Goal: Task Accomplishment & Management: Manage account settings

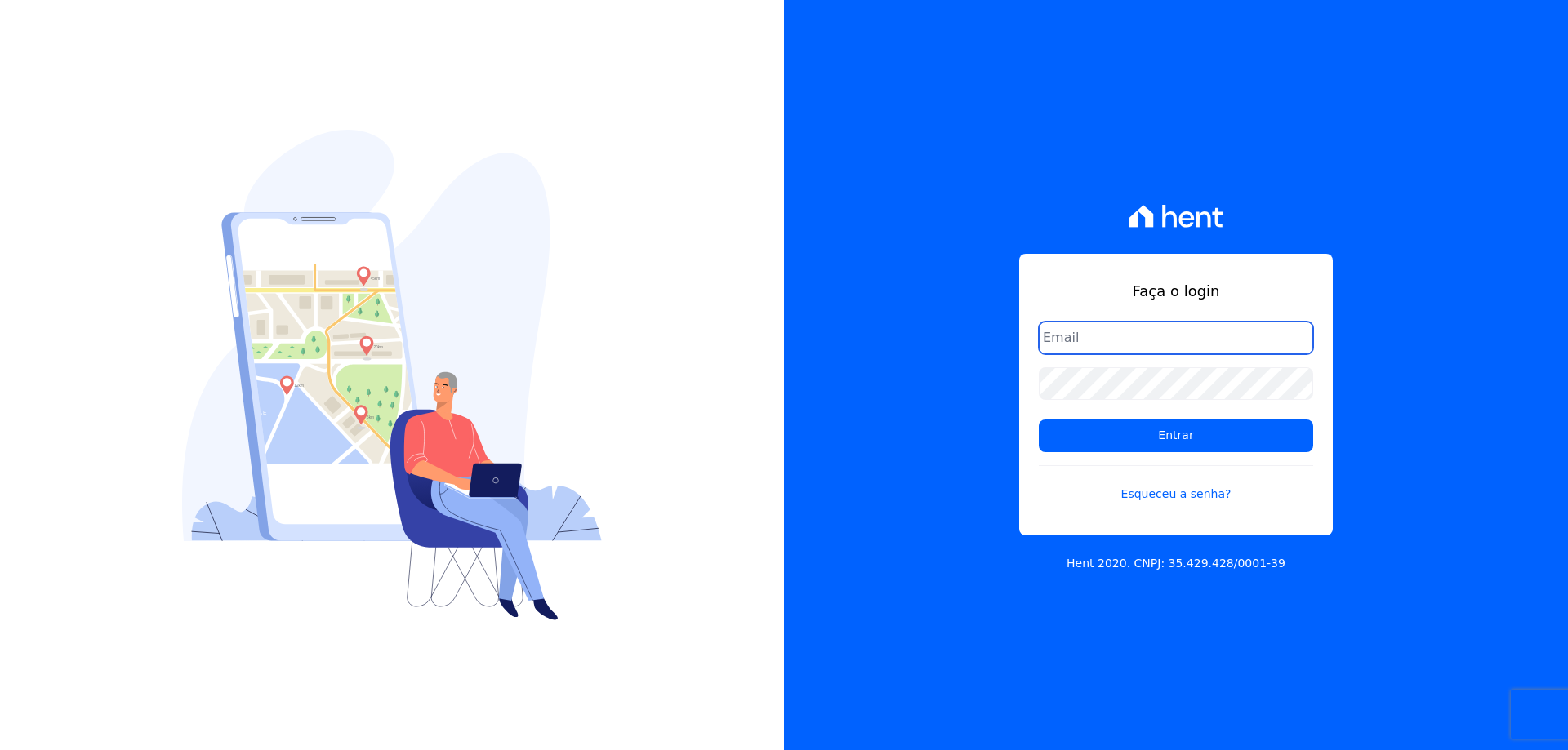
click at [1166, 349] on input "email" at bounding box center [1176, 338] width 274 height 33
type input "[PERSON_NAME][EMAIL_ADDRESS][DOMAIN_NAME]"
click at [1193, 498] on link "Esqueceu a senha?" at bounding box center [1176, 484] width 274 height 38
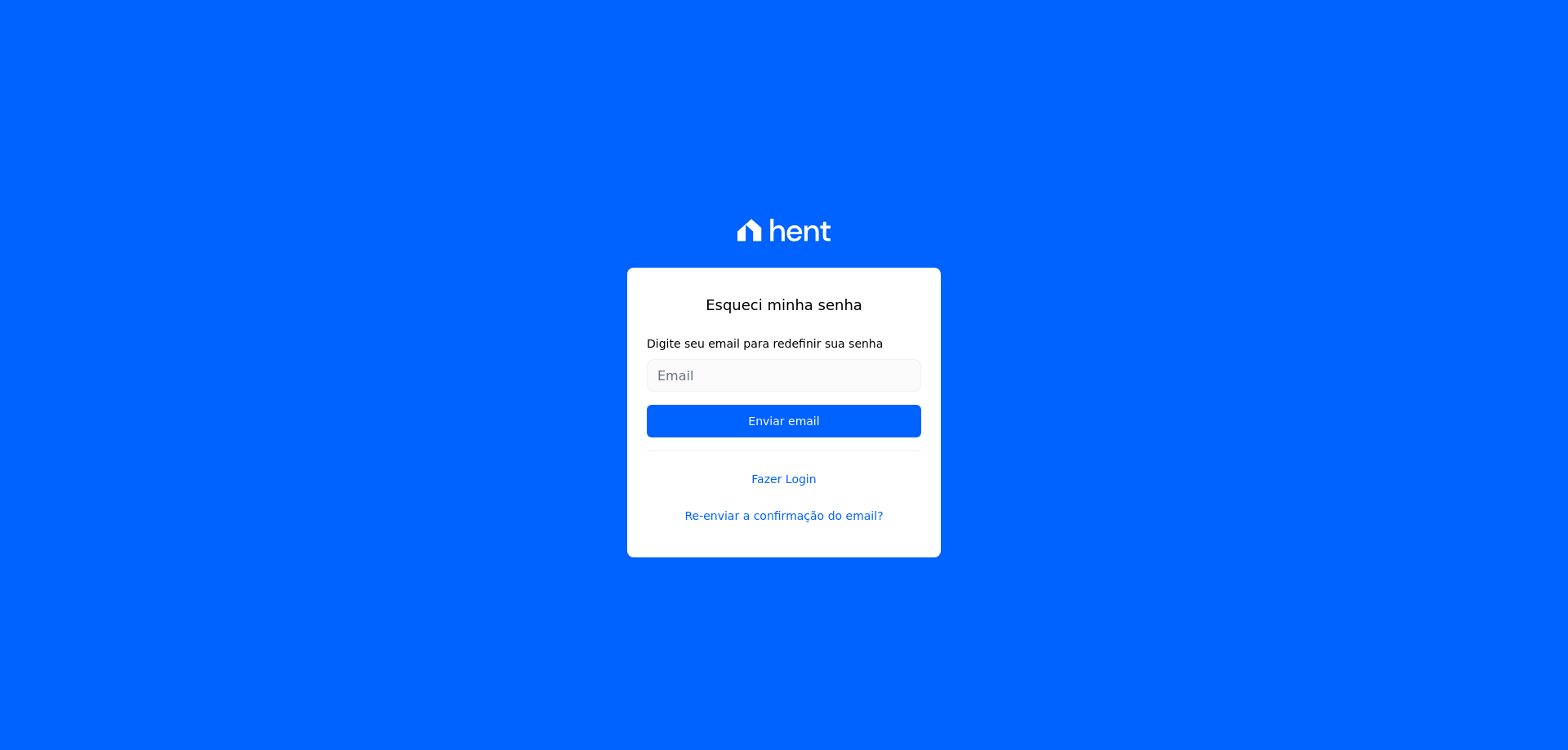
click at [711, 373] on input "Digite seu email para redefinir sua senha" at bounding box center [784, 375] width 274 height 33
type input "[PERSON_NAME][EMAIL_ADDRESS][DOMAIN_NAME]"
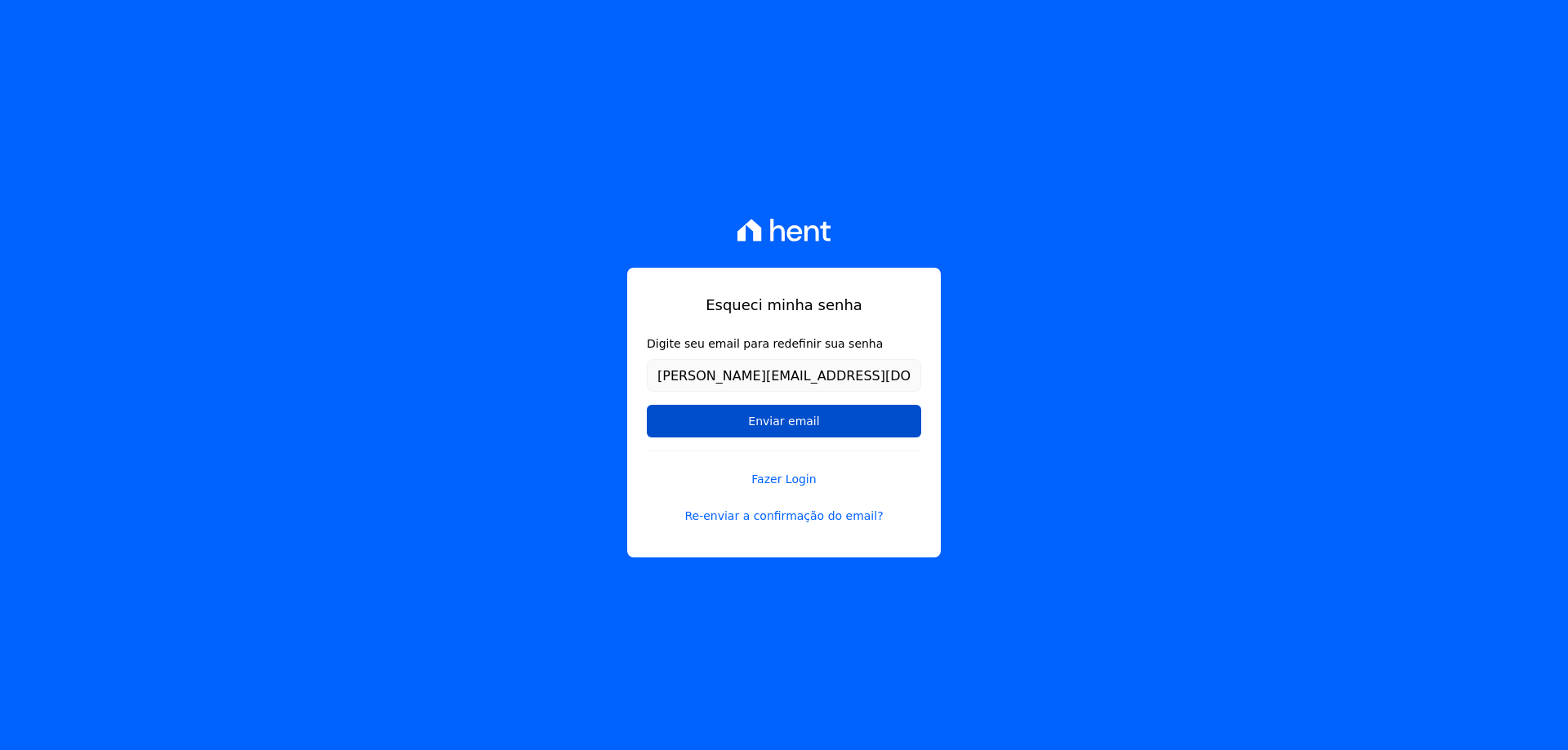
click at [741, 421] on input "Enviar email" at bounding box center [784, 421] width 274 height 33
click at [775, 423] on input "Enviar email" at bounding box center [784, 421] width 274 height 33
click at [778, 423] on input "Enviar email" at bounding box center [784, 421] width 274 height 33
click at [789, 516] on link "Re-enviar a confirmação do email?" at bounding box center [784, 516] width 274 height 17
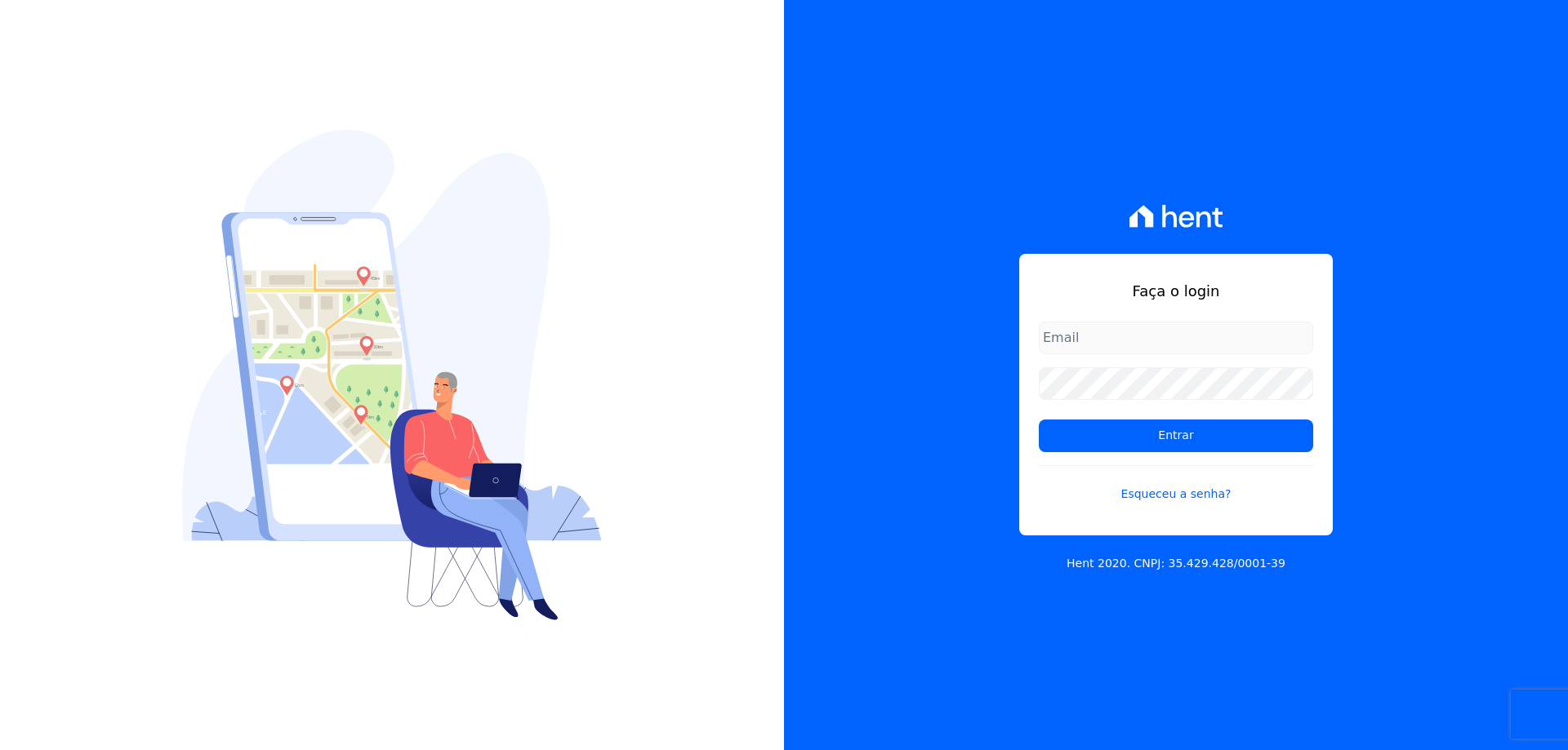
click at [1117, 341] on input "email" at bounding box center [1176, 338] width 274 height 33
type input "[PERSON_NAME][EMAIL_ADDRESS][DOMAIN_NAME]"
click at [1143, 494] on link "Esqueceu a senha?" at bounding box center [1176, 484] width 274 height 38
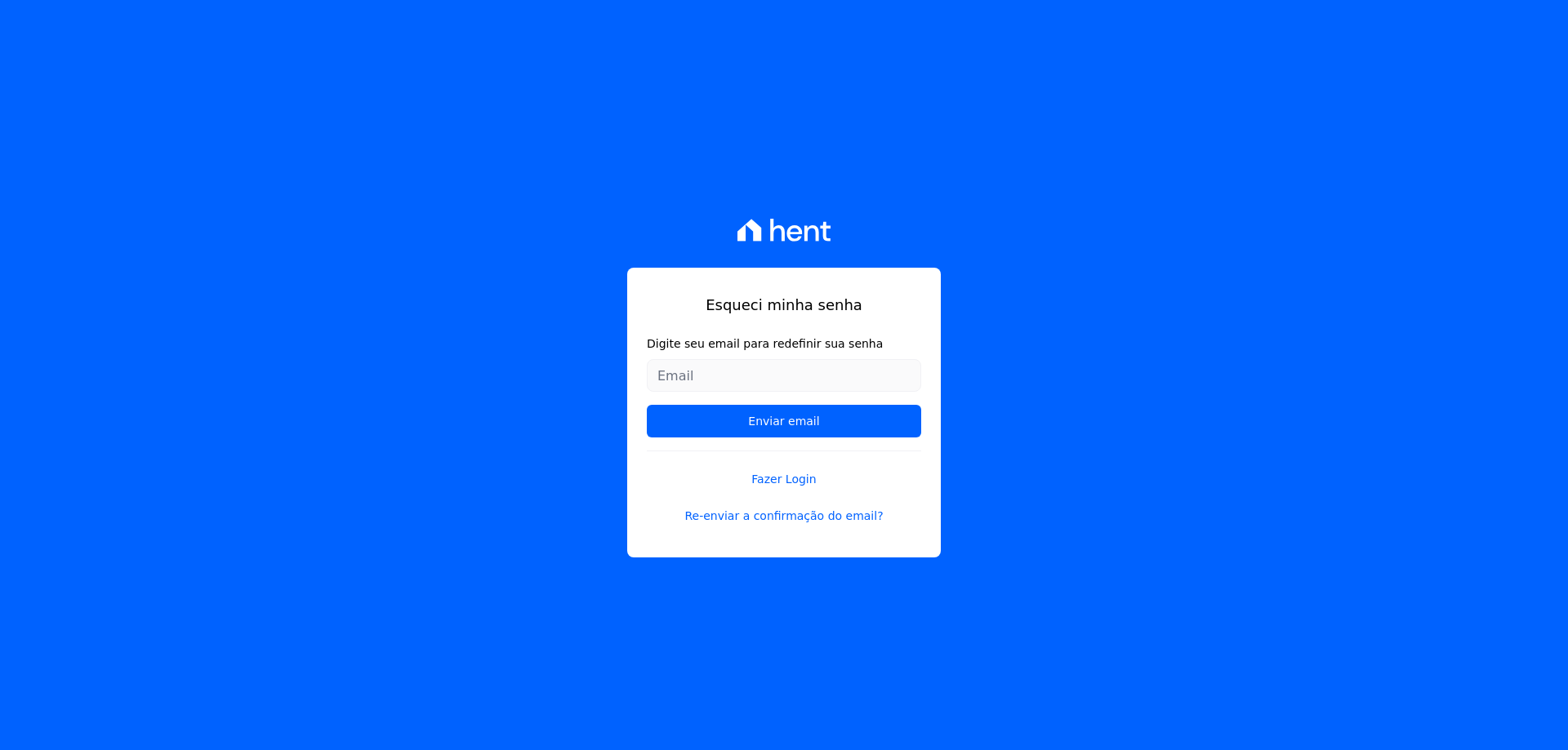
click at [695, 375] on input "Digite seu email para redefinir sua senha" at bounding box center [784, 375] width 274 height 33
type input "[PERSON_NAME][EMAIL_ADDRESS][DOMAIN_NAME]"
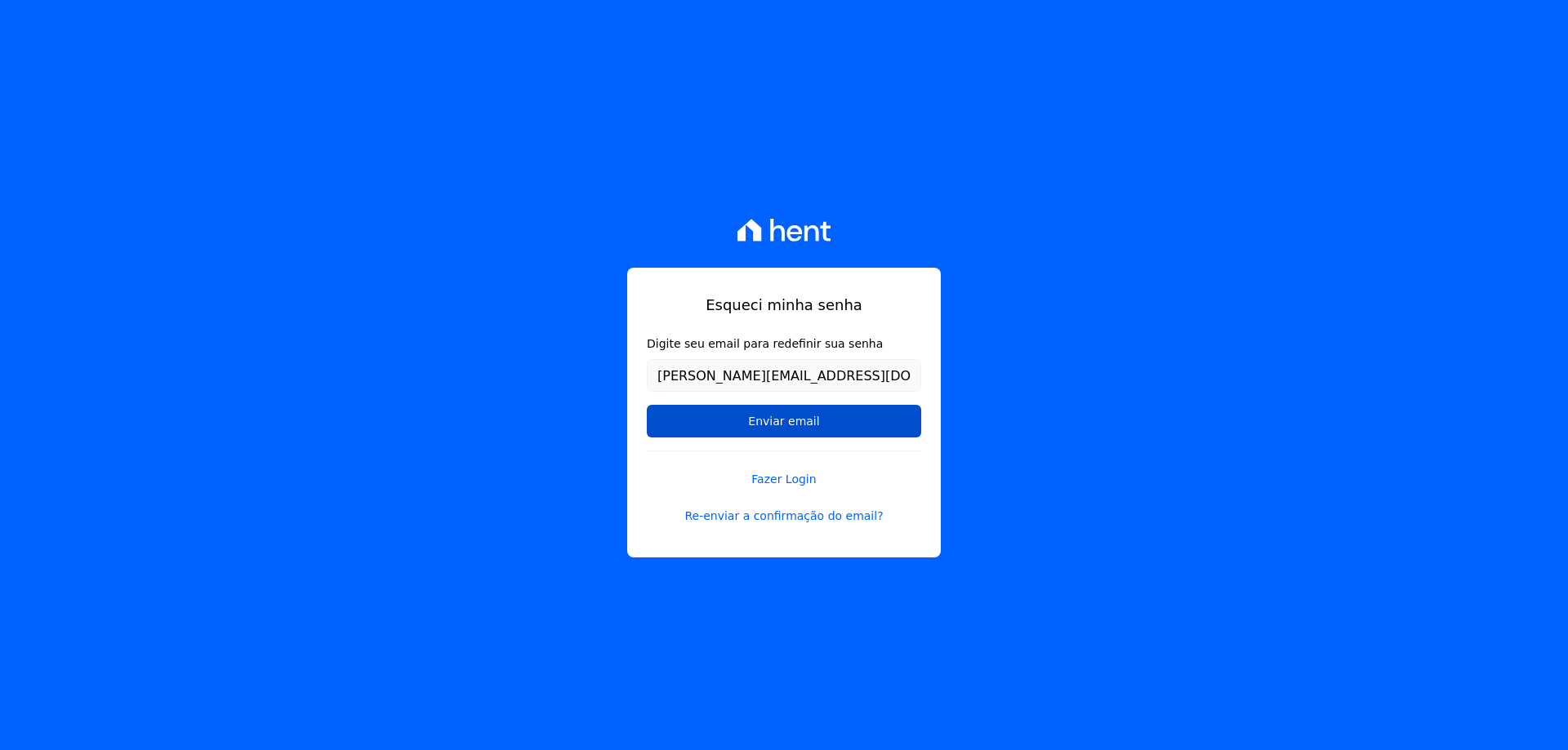
click at [736, 420] on input "Enviar email" at bounding box center [784, 421] width 274 height 33
click at [782, 423] on input "Enviar email" at bounding box center [784, 421] width 274 height 33
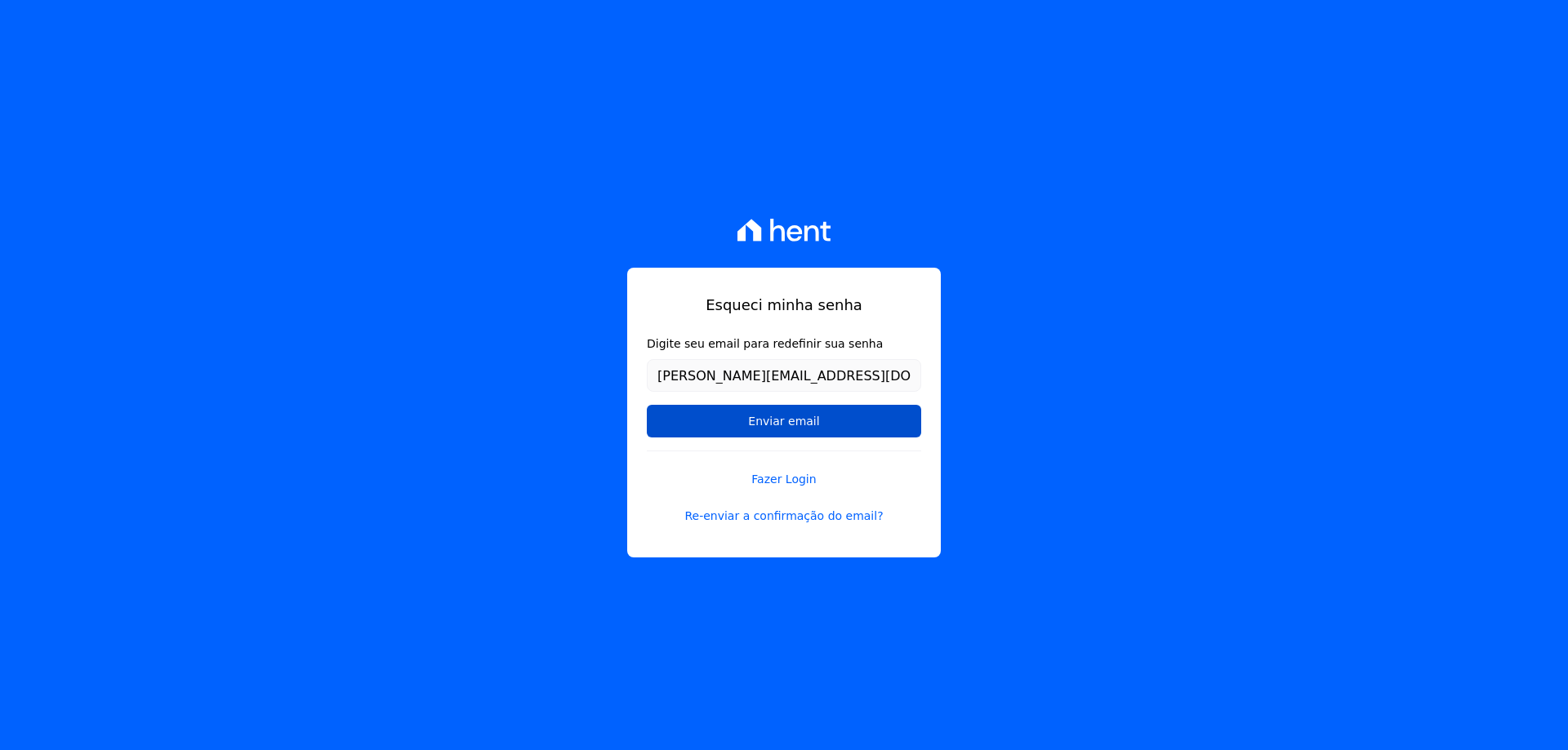
click at [781, 423] on input "Enviar email" at bounding box center [784, 421] width 274 height 33
click at [783, 422] on input "Enviar email" at bounding box center [784, 421] width 274 height 33
click at [779, 429] on input "Enviar email" at bounding box center [784, 421] width 274 height 33
click at [778, 428] on input "Enviar email" at bounding box center [784, 421] width 274 height 33
